Goal: Find specific page/section: Find specific page/section

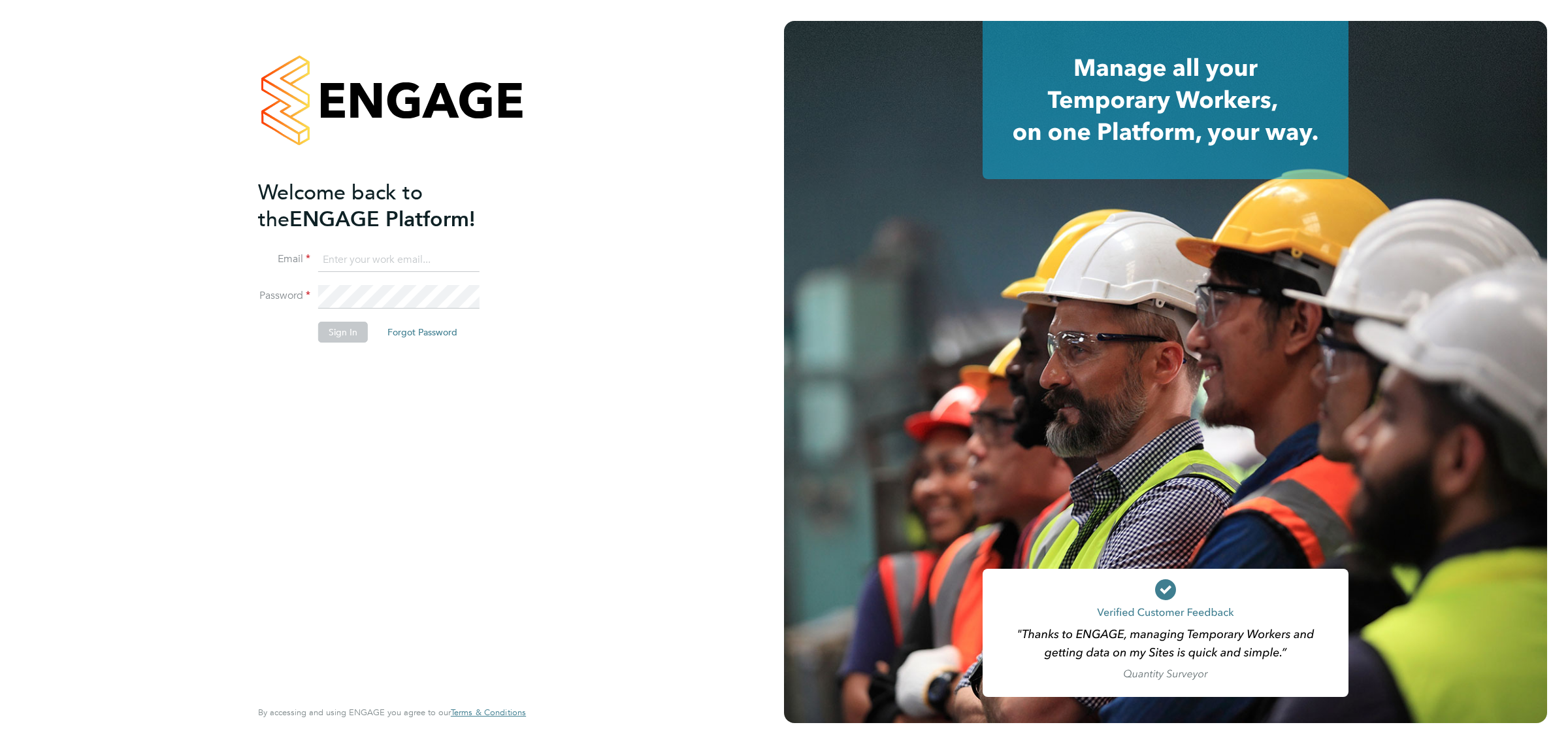
type input "invoices@castlefieldrecruitment.com"
click at [343, 331] on button "Sign In" at bounding box center [343, 331] width 50 height 21
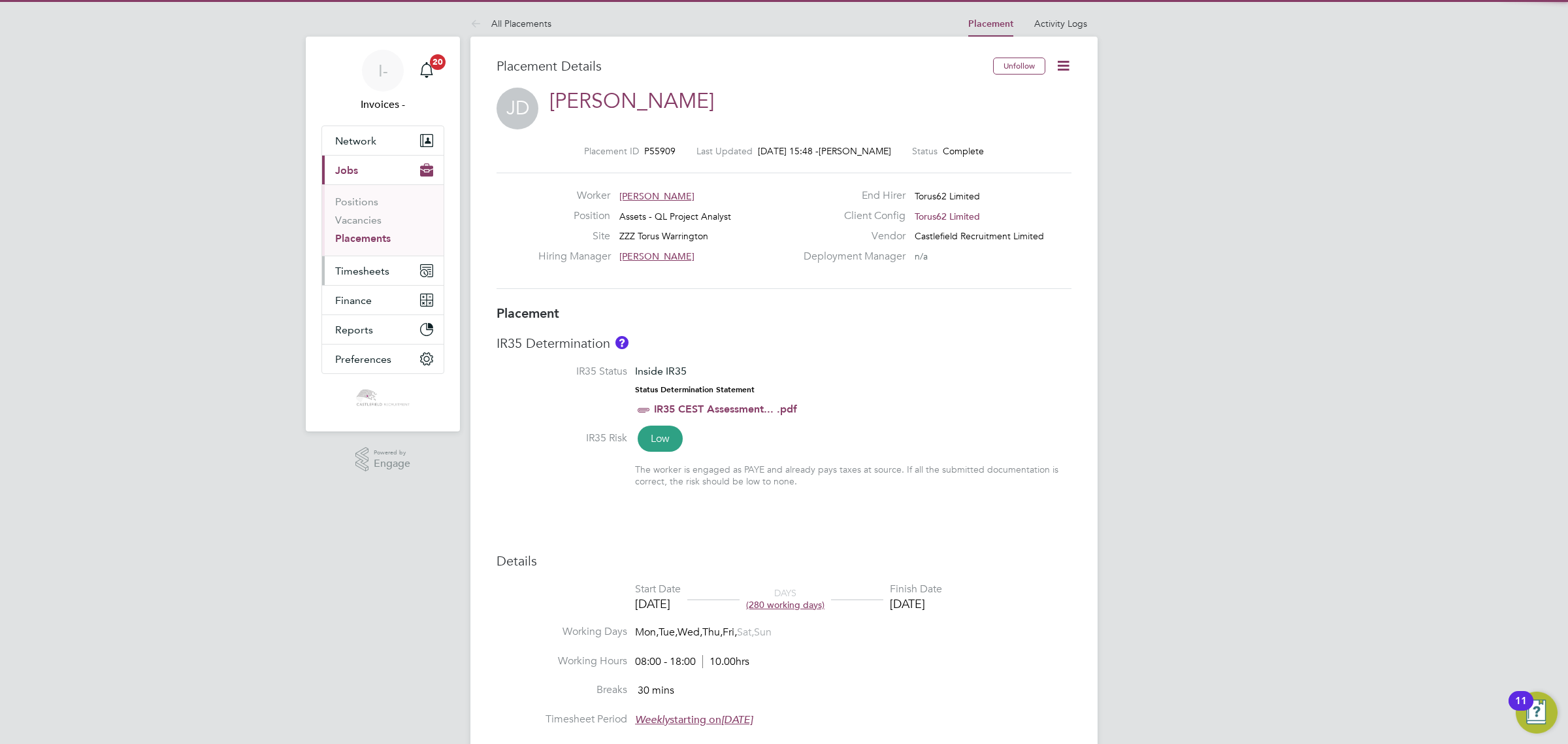
click at [370, 273] on span "Timesheets" at bounding box center [362, 271] width 55 height 12
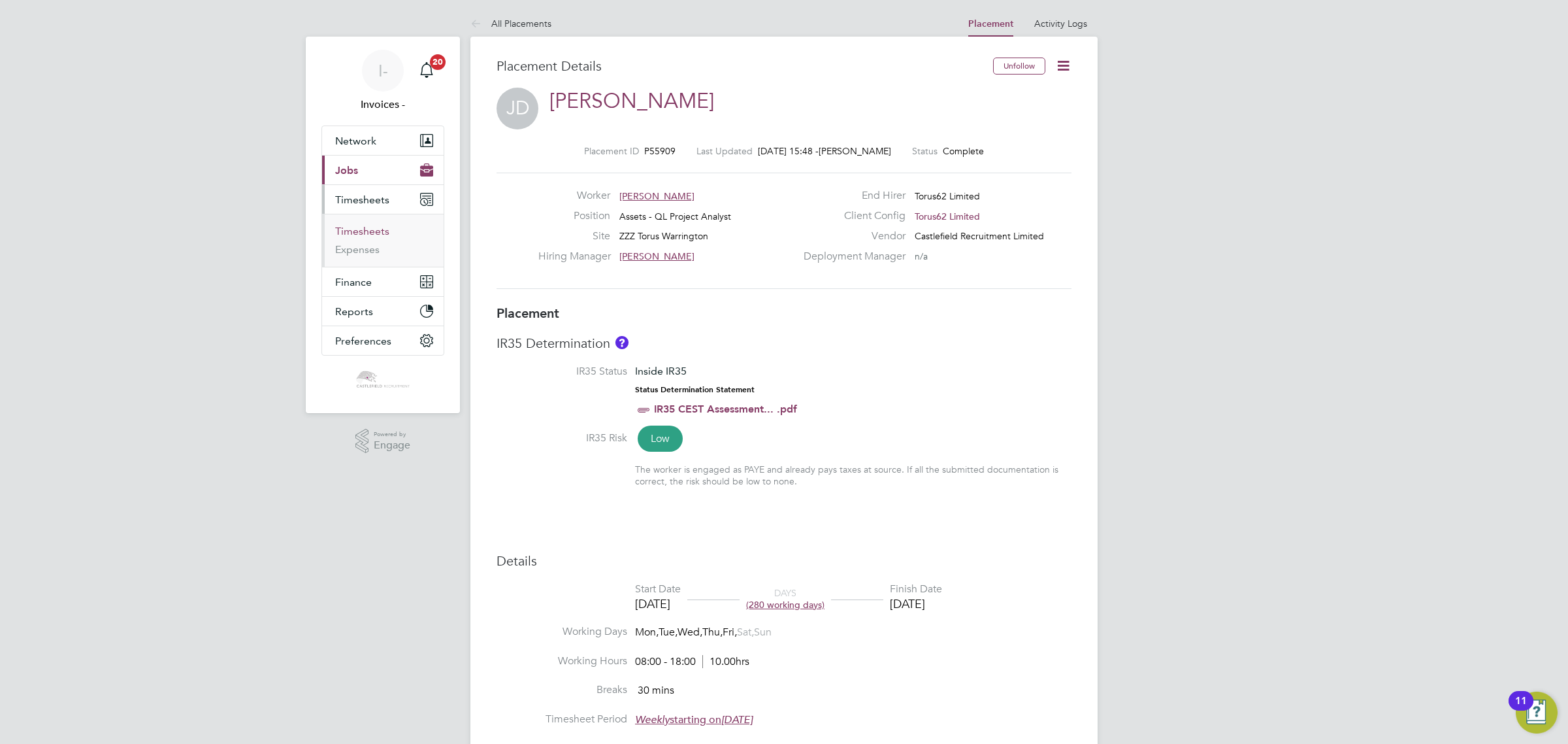
click at [364, 231] on link "Timesheets" at bounding box center [362, 231] width 55 height 12
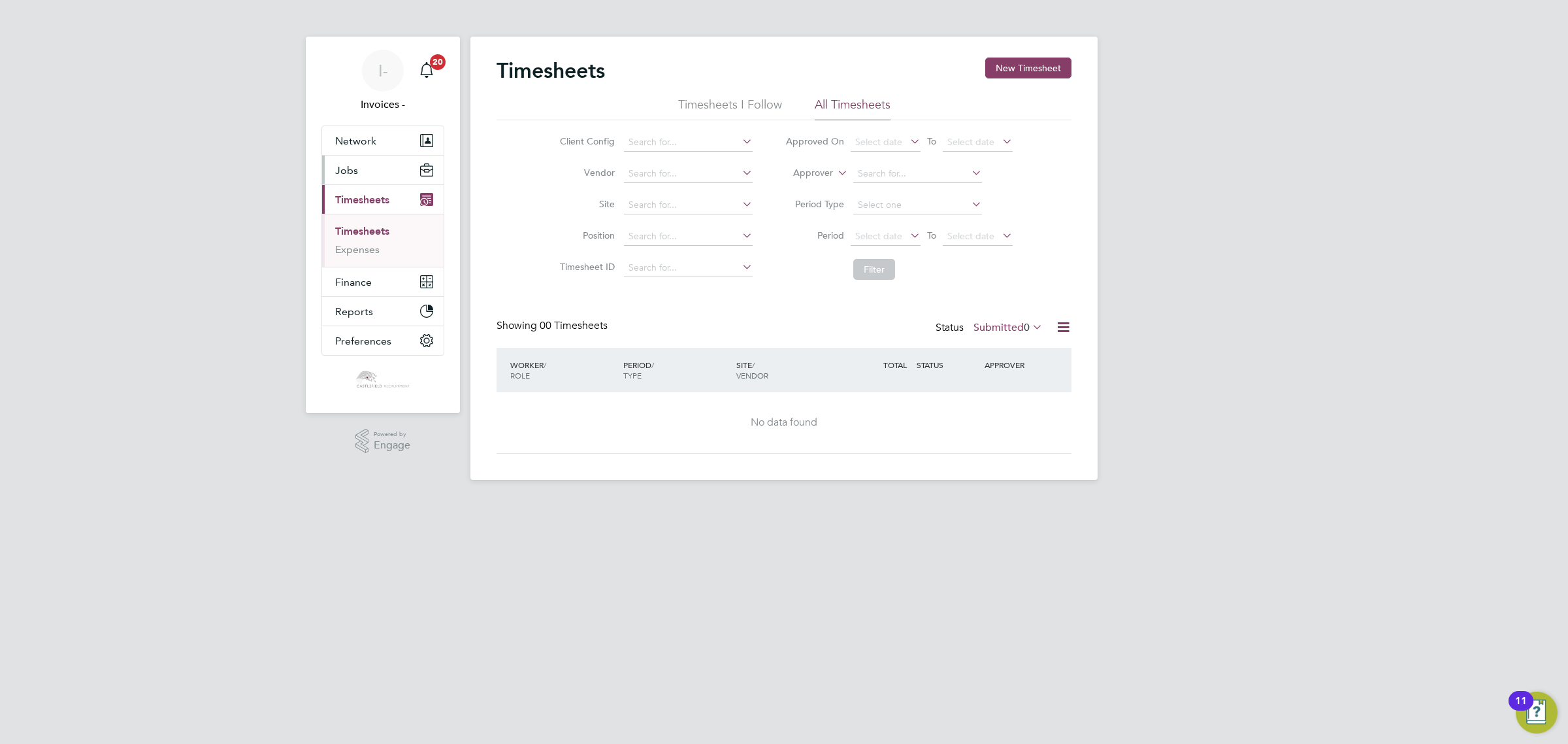
click at [373, 161] on button "Jobs" at bounding box center [383, 169] width 121 height 29
click at [369, 216] on link "Vacancies" at bounding box center [358, 220] width 47 height 12
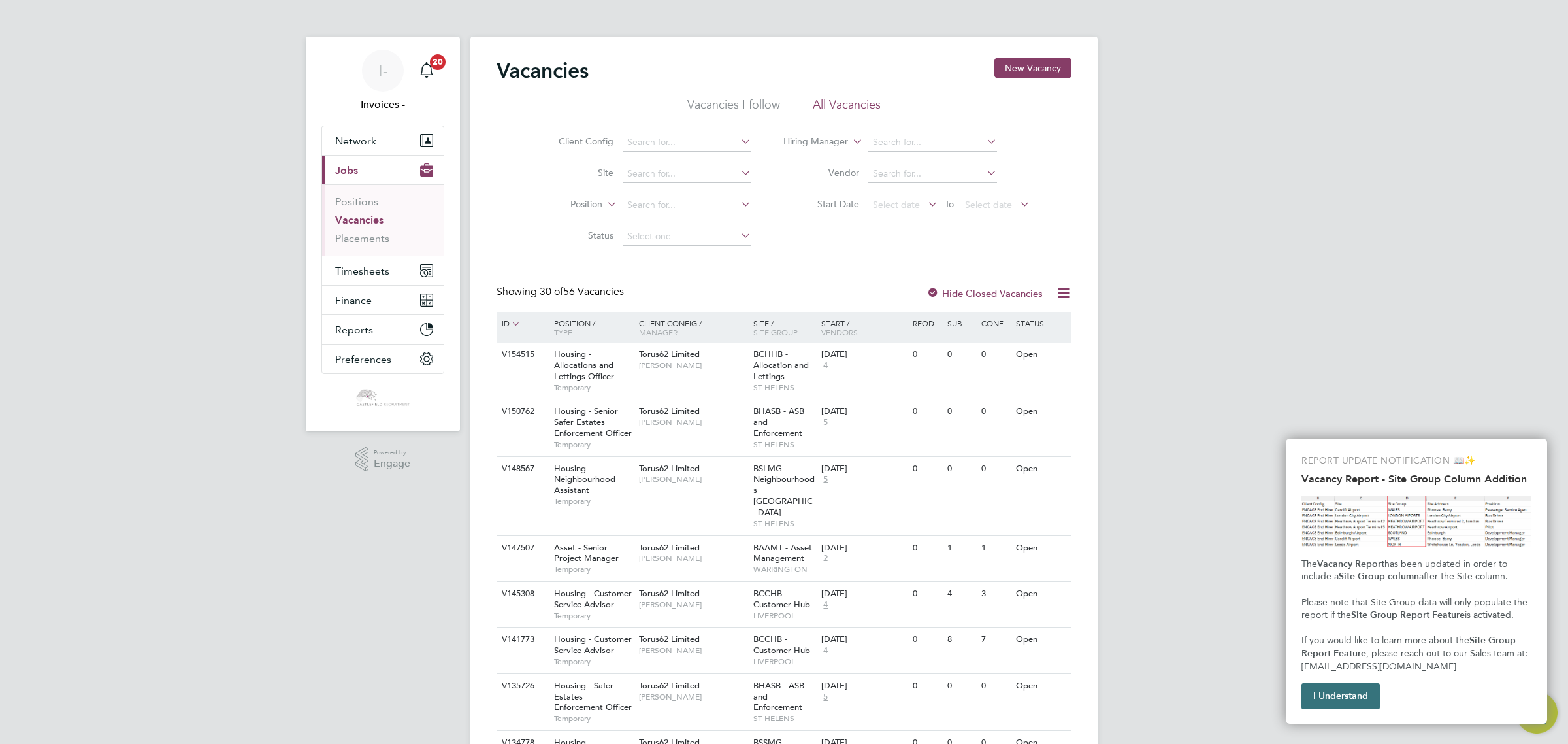
click at [1353, 697] on button "I Understand" at bounding box center [1340, 696] width 79 height 26
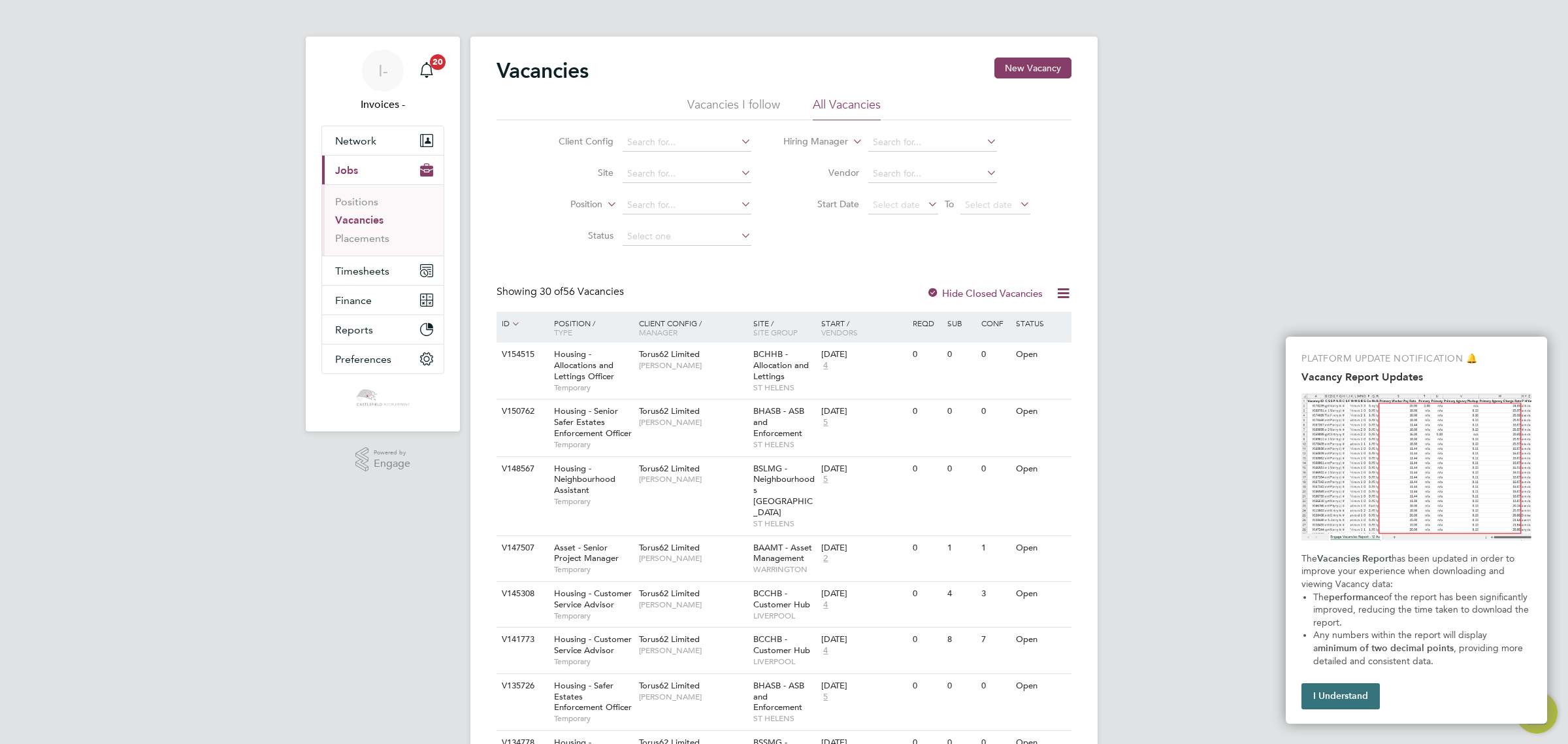
click at [1326, 690] on button "I Understand" at bounding box center [1340, 696] width 79 height 26
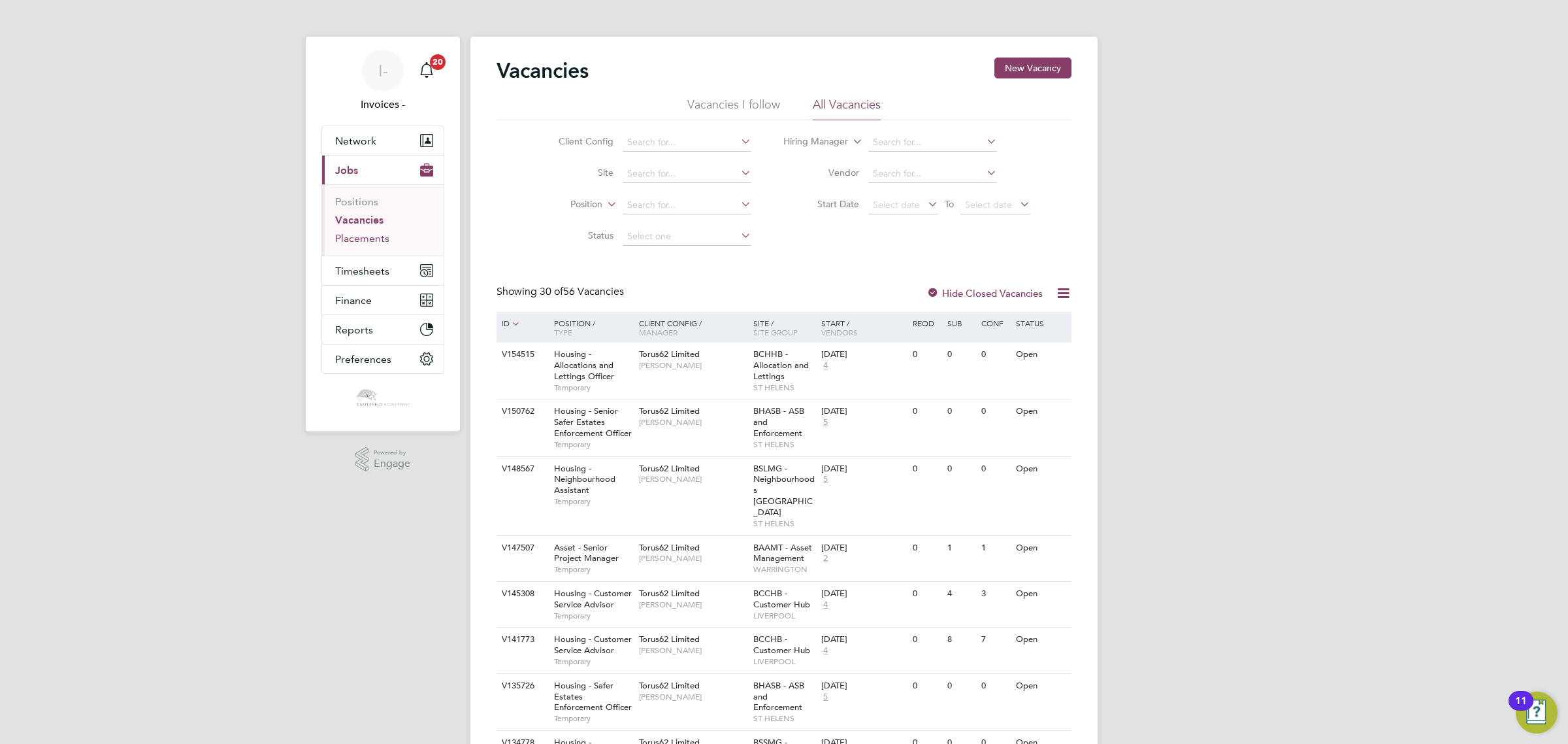
click at [365, 237] on link "Placements" at bounding box center [362, 238] width 55 height 12
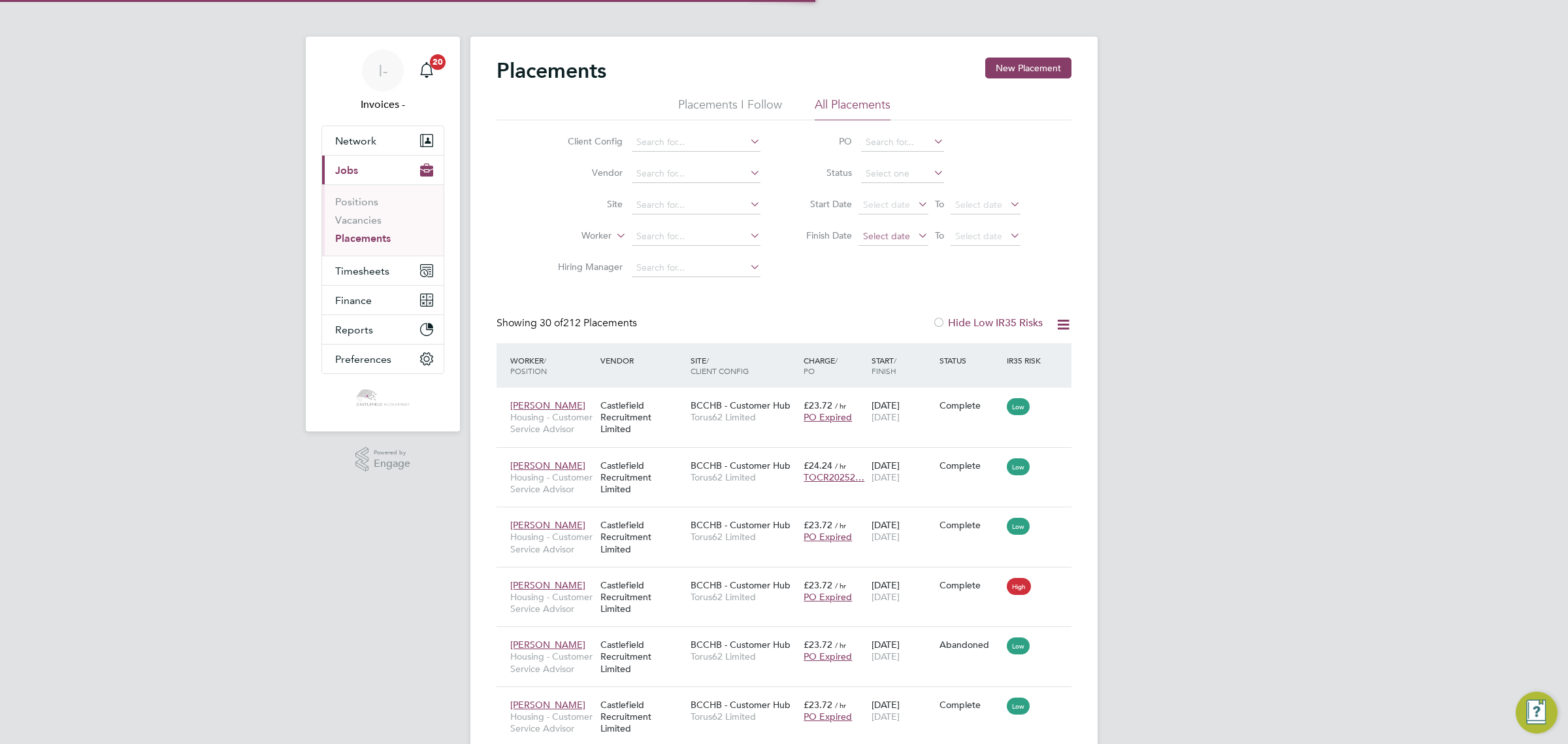
scroll to position [7, 7]
click at [884, 175] on input at bounding box center [902, 174] width 83 height 18
click at [884, 191] on li "Active" at bounding box center [903, 190] width 85 height 17
type input "Active"
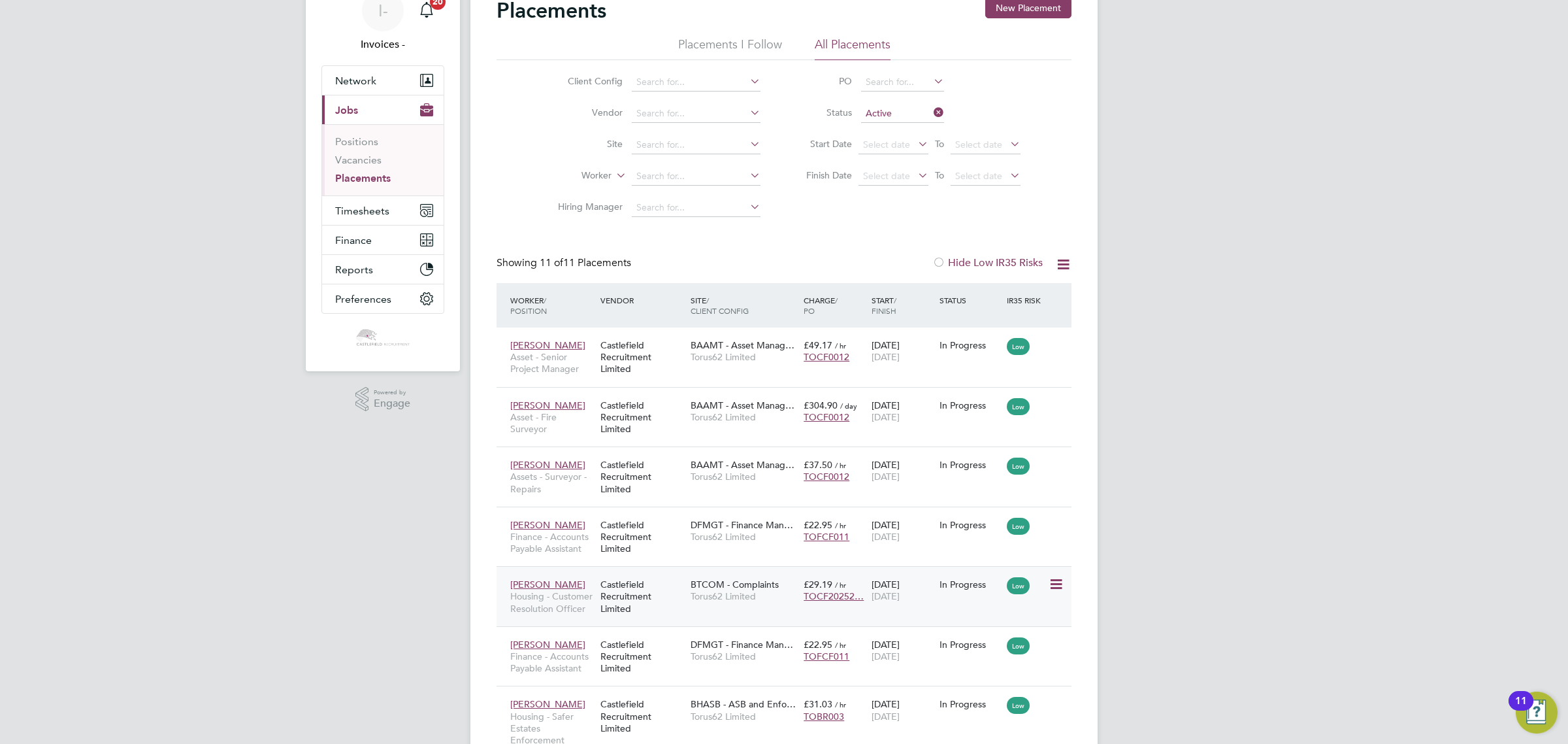
click at [554, 584] on span "[PERSON_NAME]" at bounding box center [548, 585] width 76 height 12
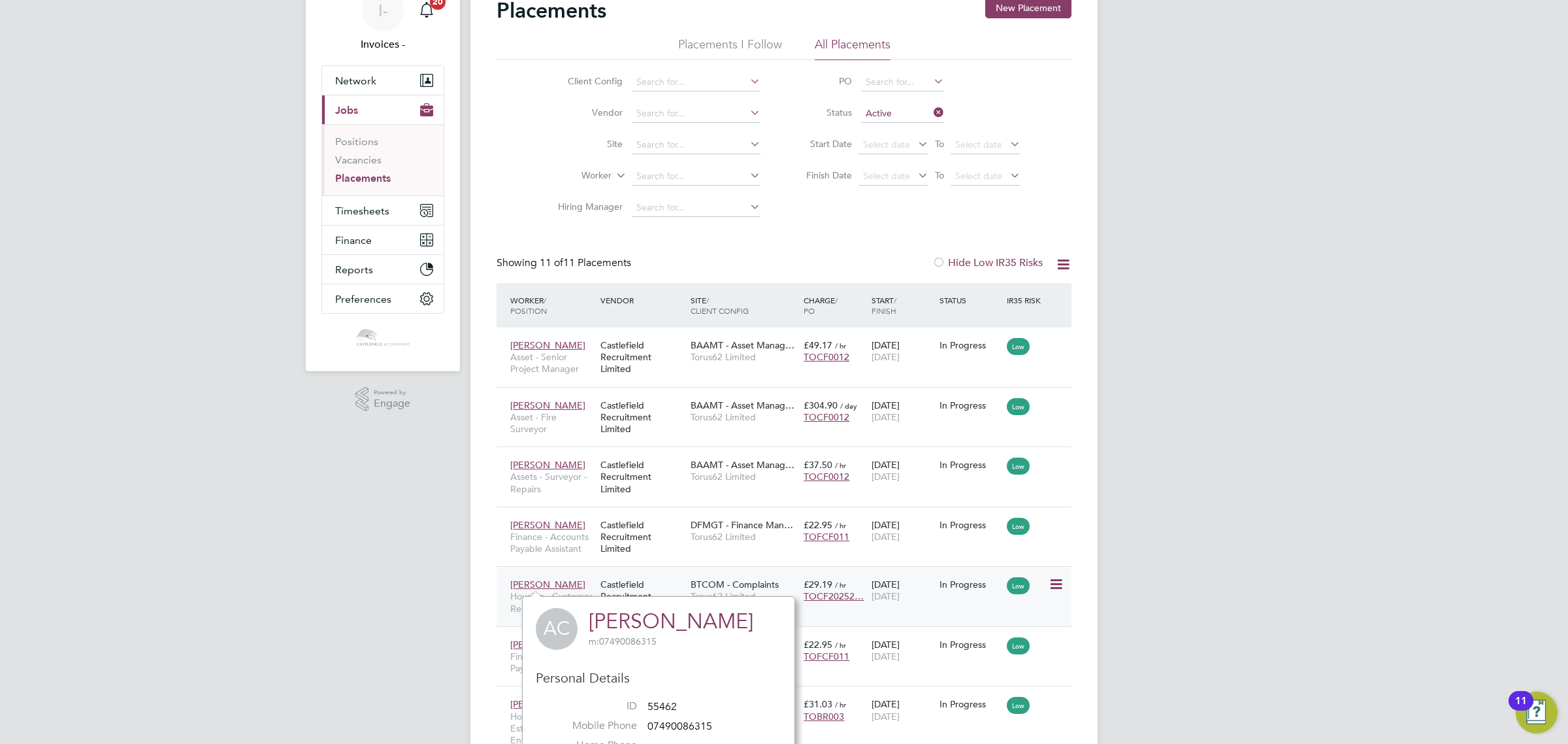
click at [779, 580] on div "BTCOM - Complaints Torus62 Limited" at bounding box center [744, 590] width 113 height 37
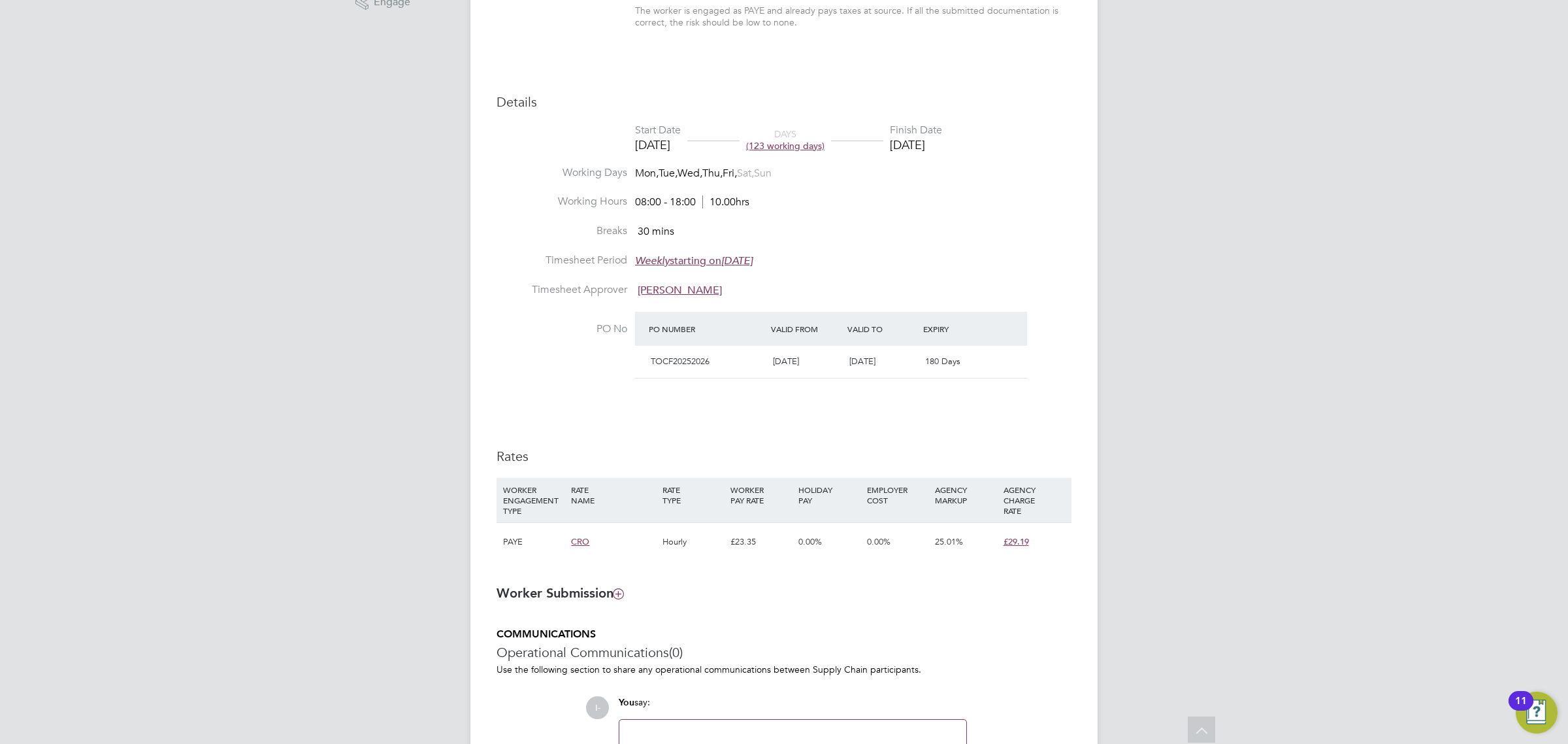
scroll to position [490, 0]
